Goal: Transaction & Acquisition: Purchase product/service

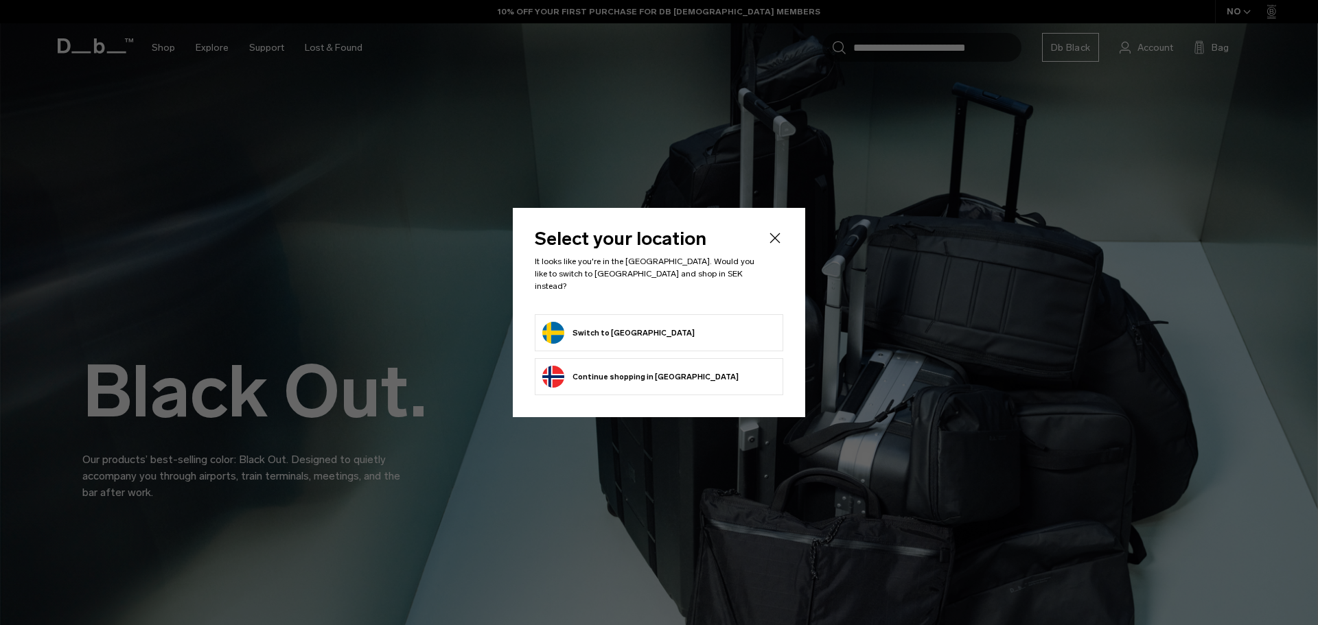
click at [623, 328] on button "Switch to Sweden" at bounding box center [618, 333] width 152 height 22
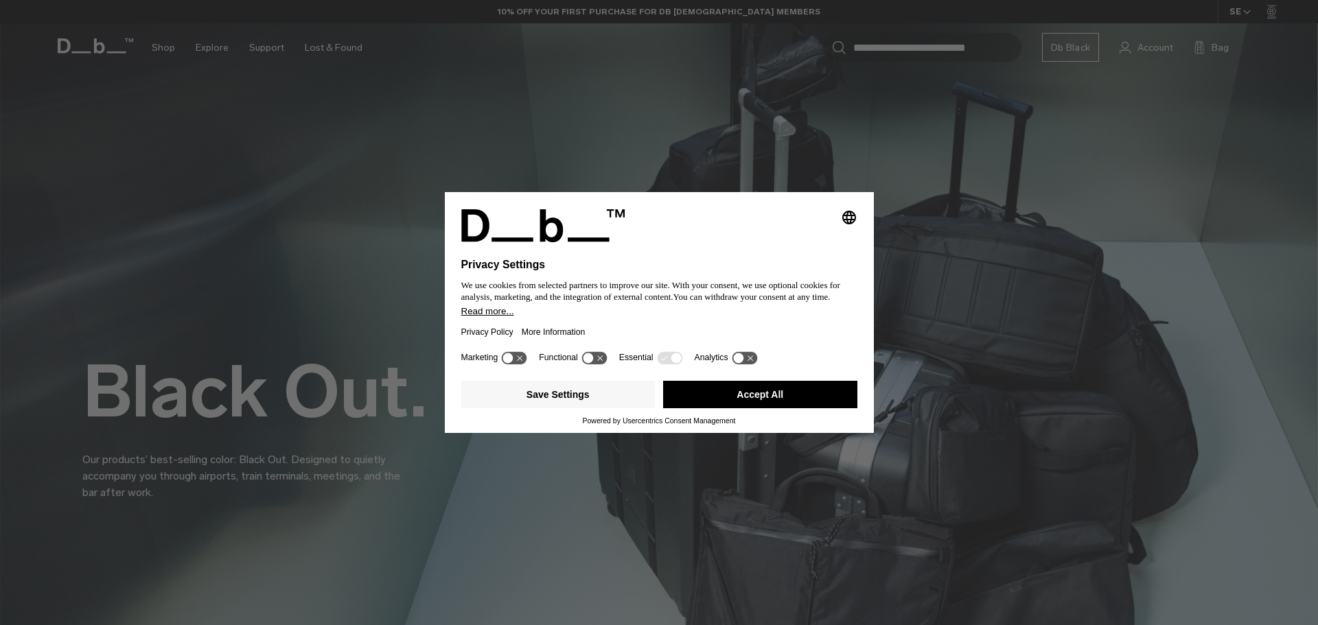
click at [755, 389] on button "Accept All" at bounding box center [760, 394] width 194 height 27
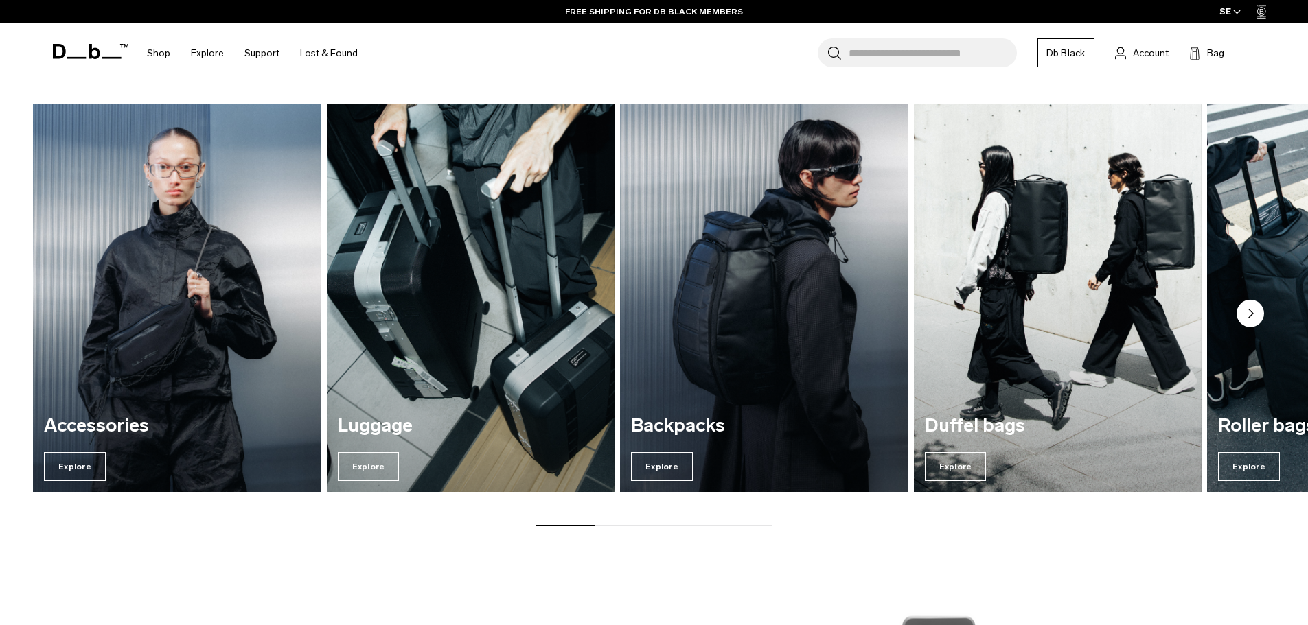
scroll to position [1991, 0]
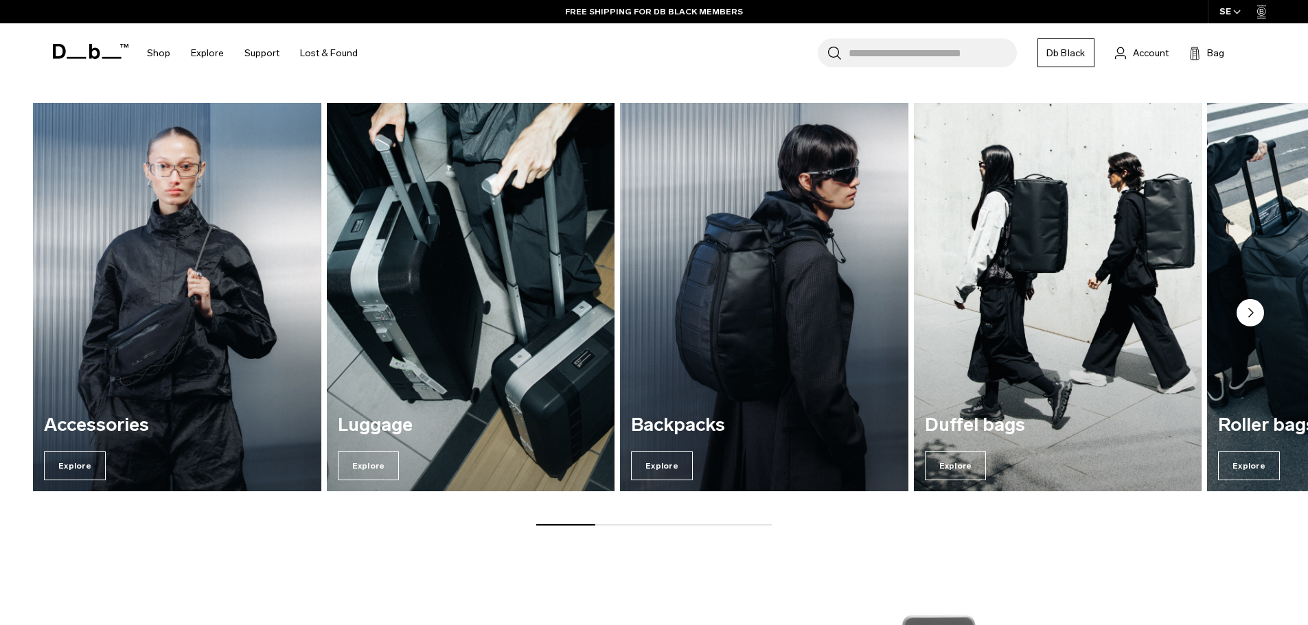
click at [516, 409] on div "Luggage Explore" at bounding box center [471, 448] width 288 height 88
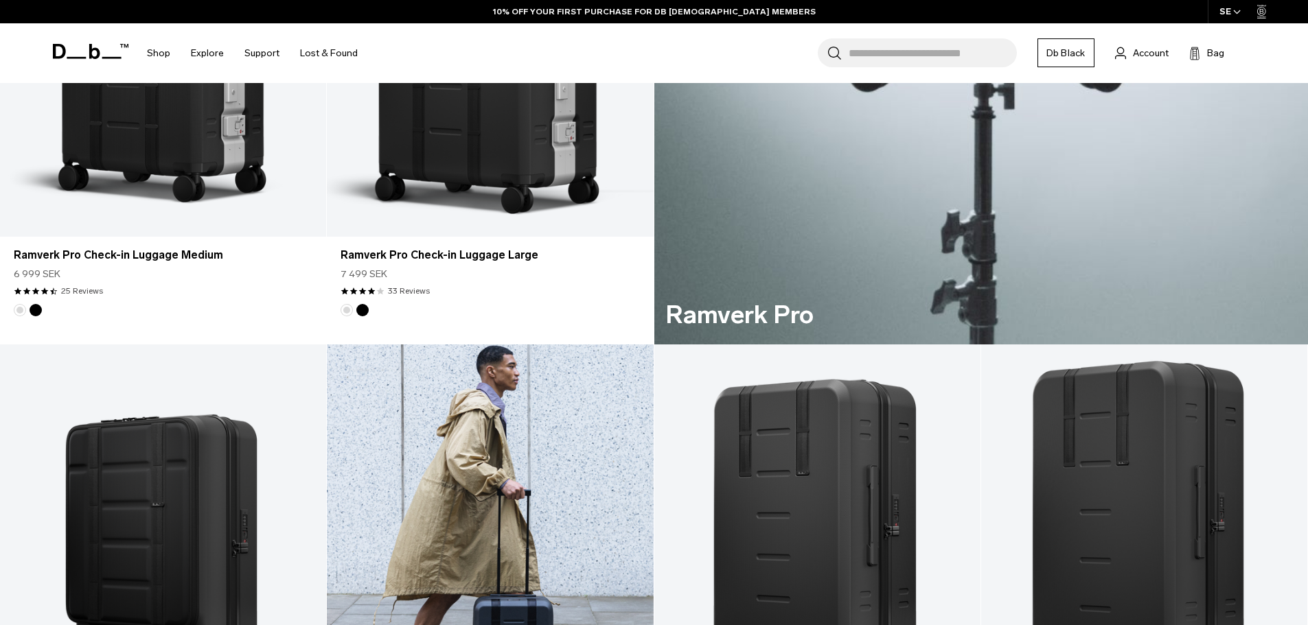
scroll to position [1236, 0]
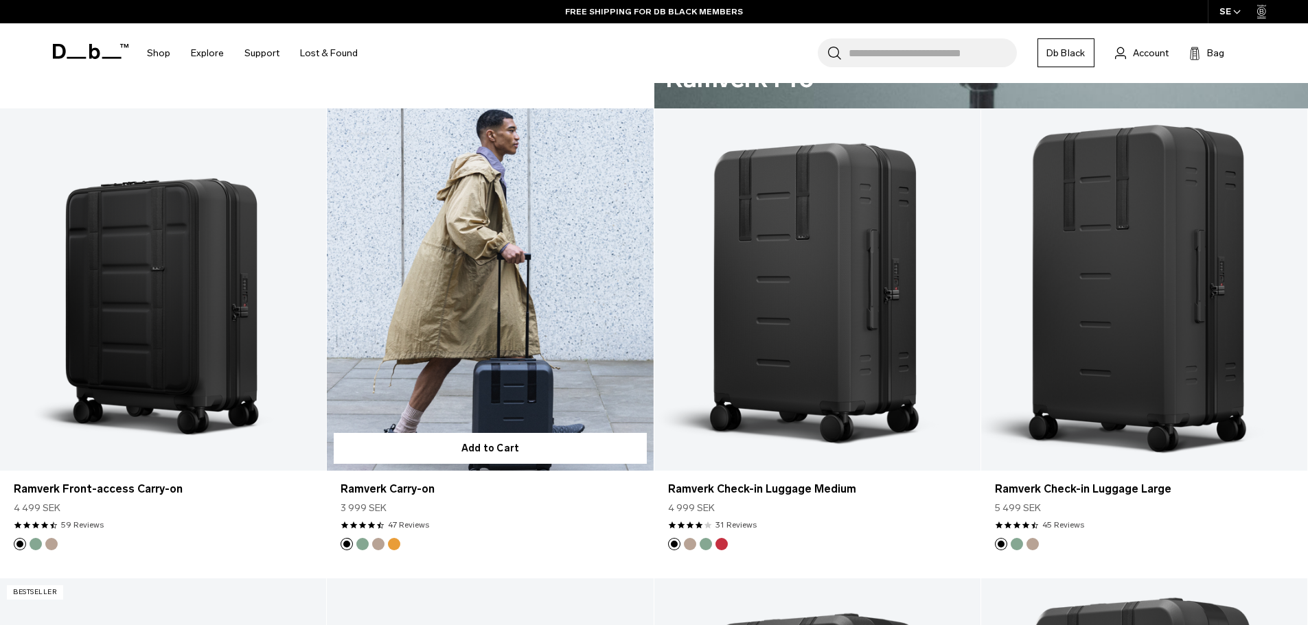
click at [556, 325] on link "Ramverk Carry-on" at bounding box center [490, 289] width 326 height 362
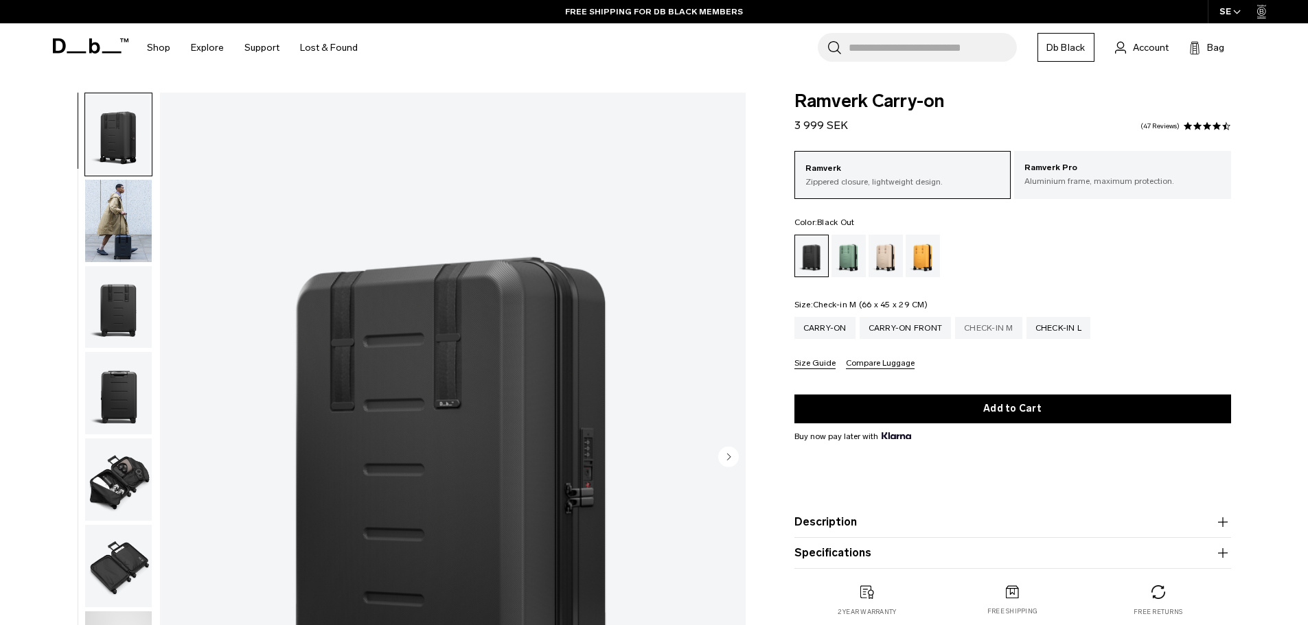
click at [976, 328] on div "Check-in M" at bounding box center [988, 328] width 67 height 22
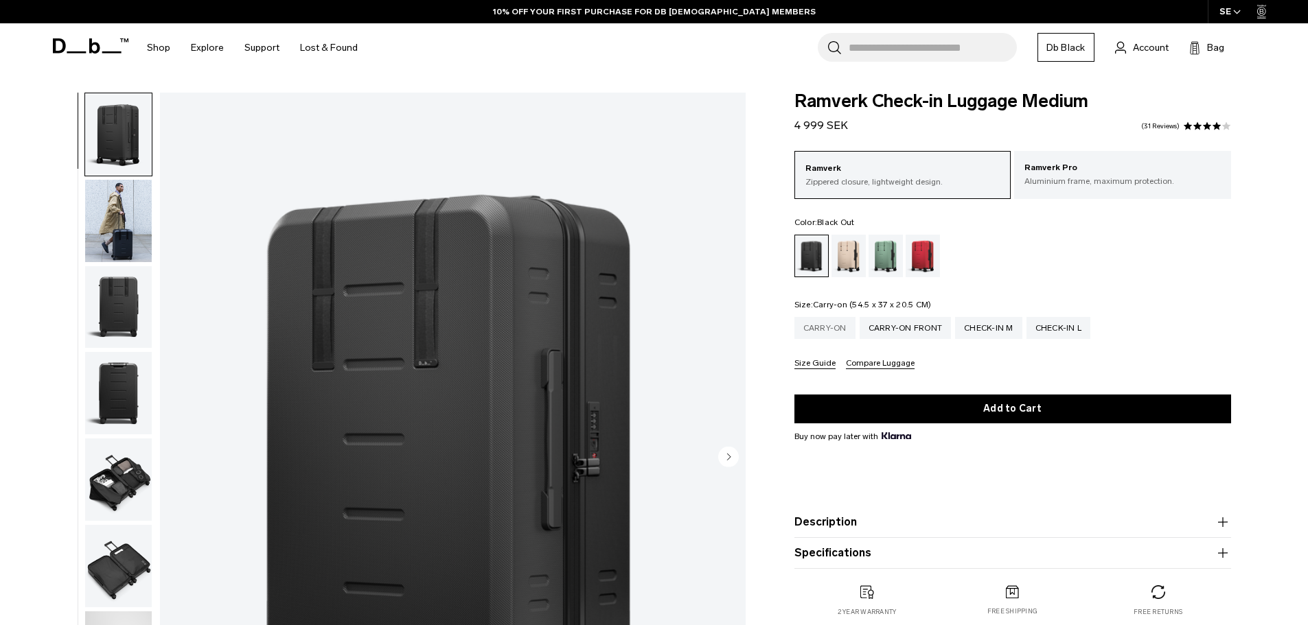
click at [820, 329] on div "Carry-on" at bounding box center [824, 328] width 61 height 22
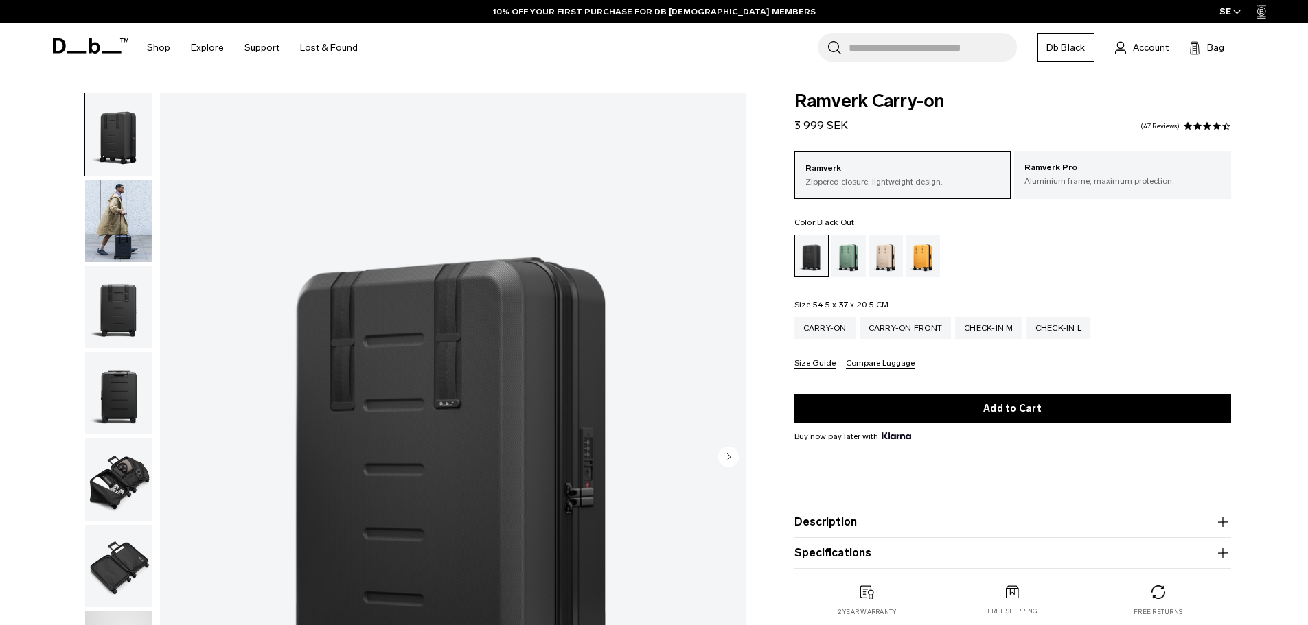
click at [95, 476] on img "button" at bounding box center [118, 480] width 67 height 82
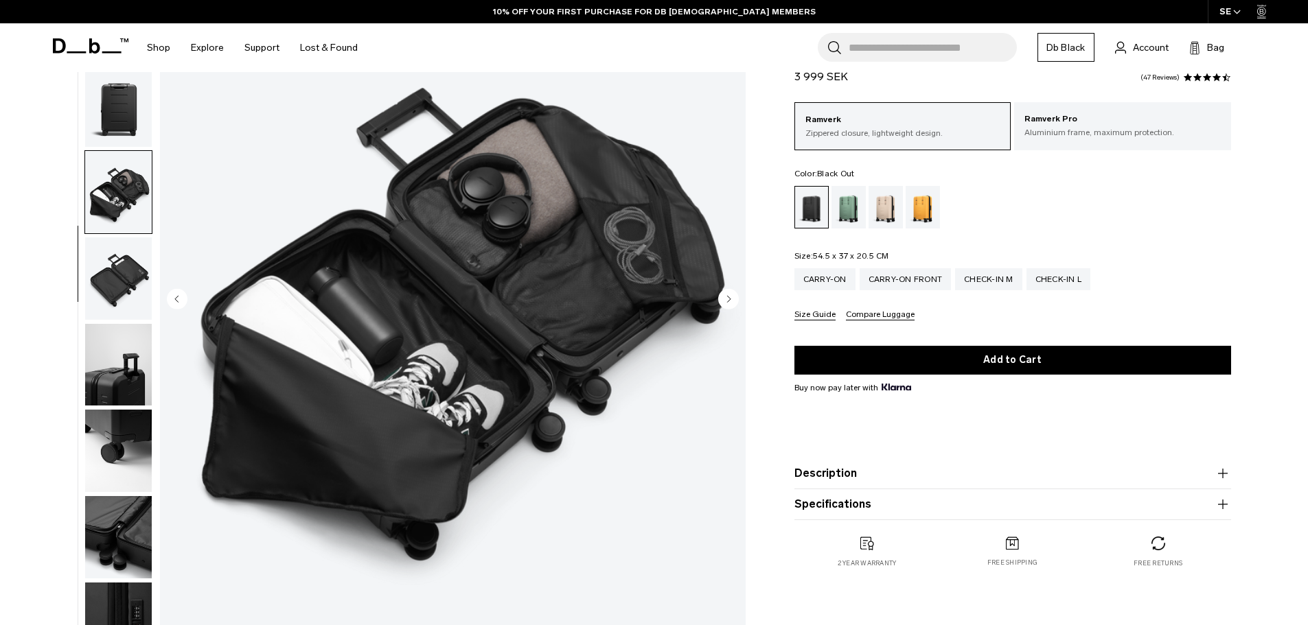
scroll to position [206, 0]
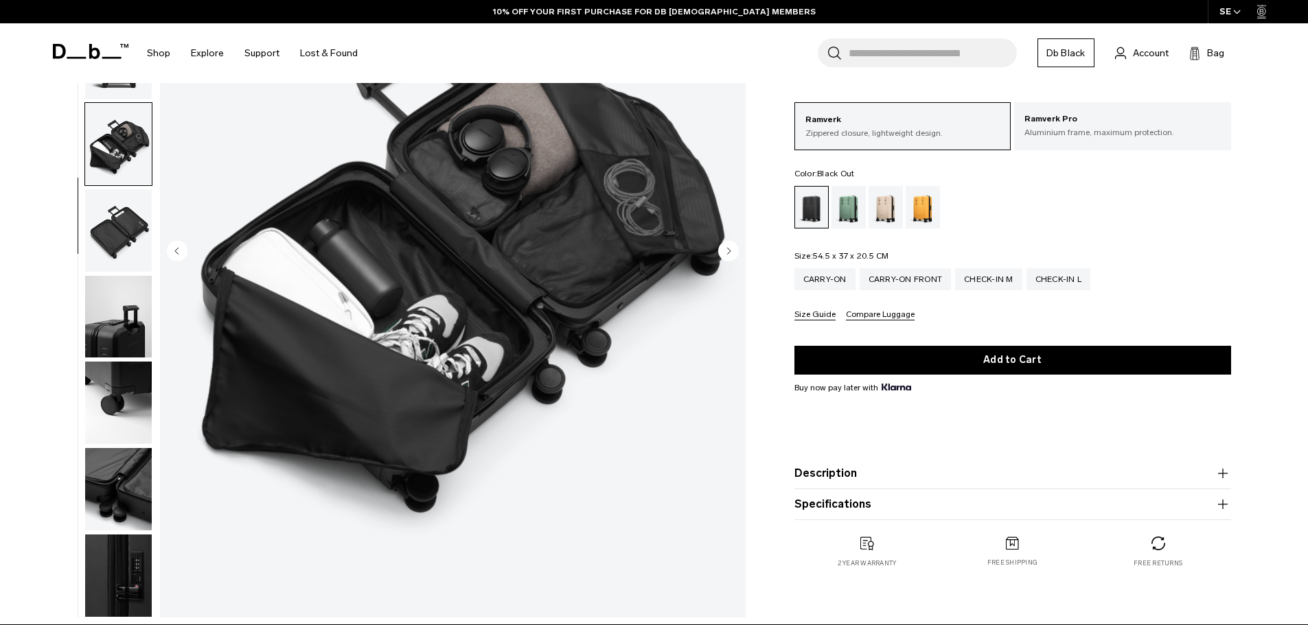
click at [106, 391] on img "button" at bounding box center [118, 403] width 67 height 82
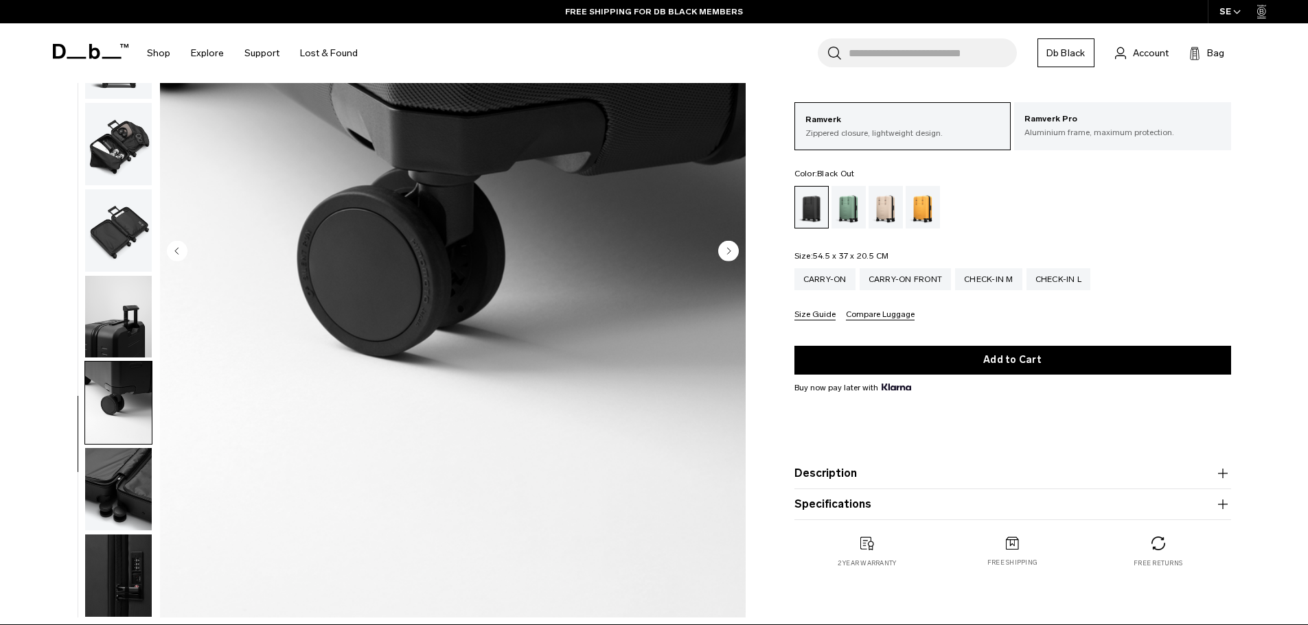
click at [127, 476] on img "button" at bounding box center [118, 489] width 67 height 82
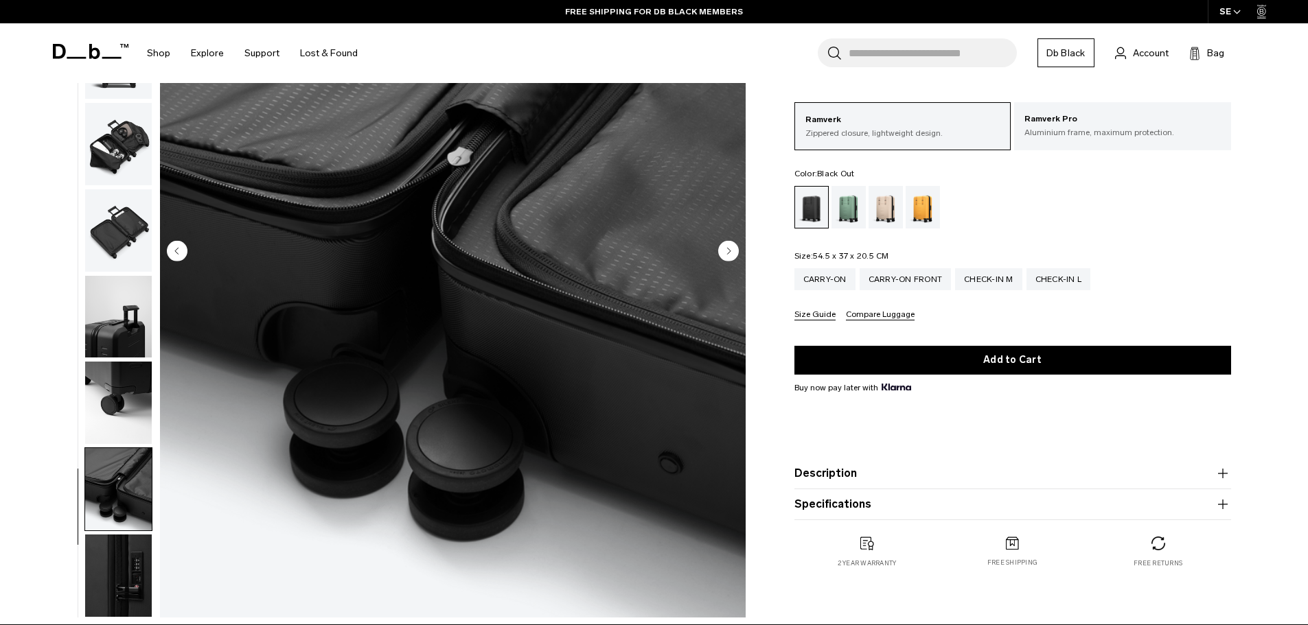
click at [115, 551] on img "button" at bounding box center [118, 576] width 67 height 82
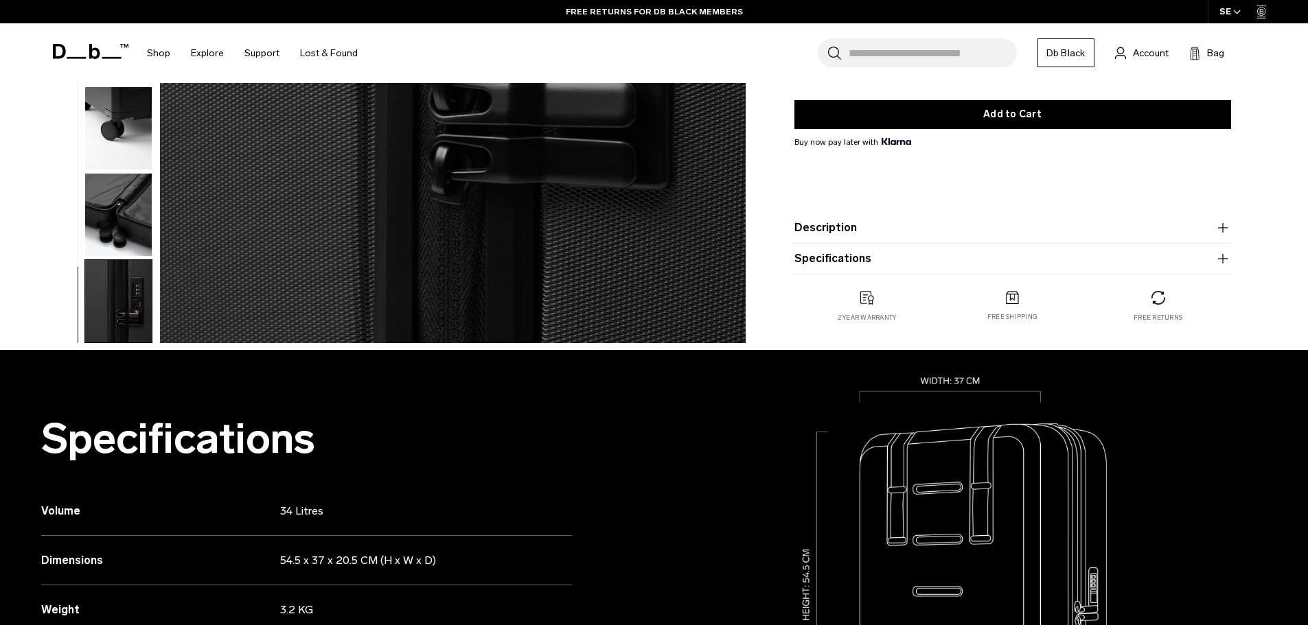
scroll to position [0, 0]
